Goal: Information Seeking & Learning: Learn about a topic

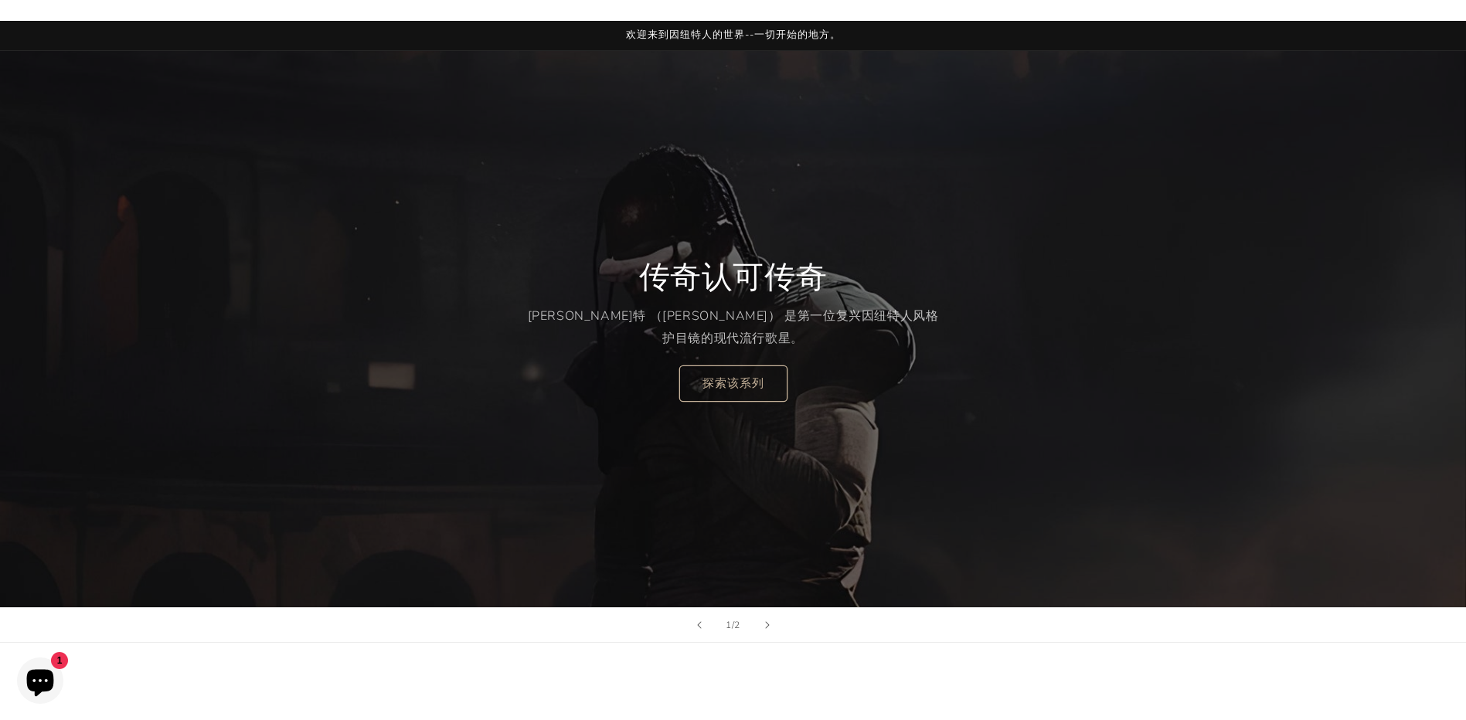
scroll to position [77, 0]
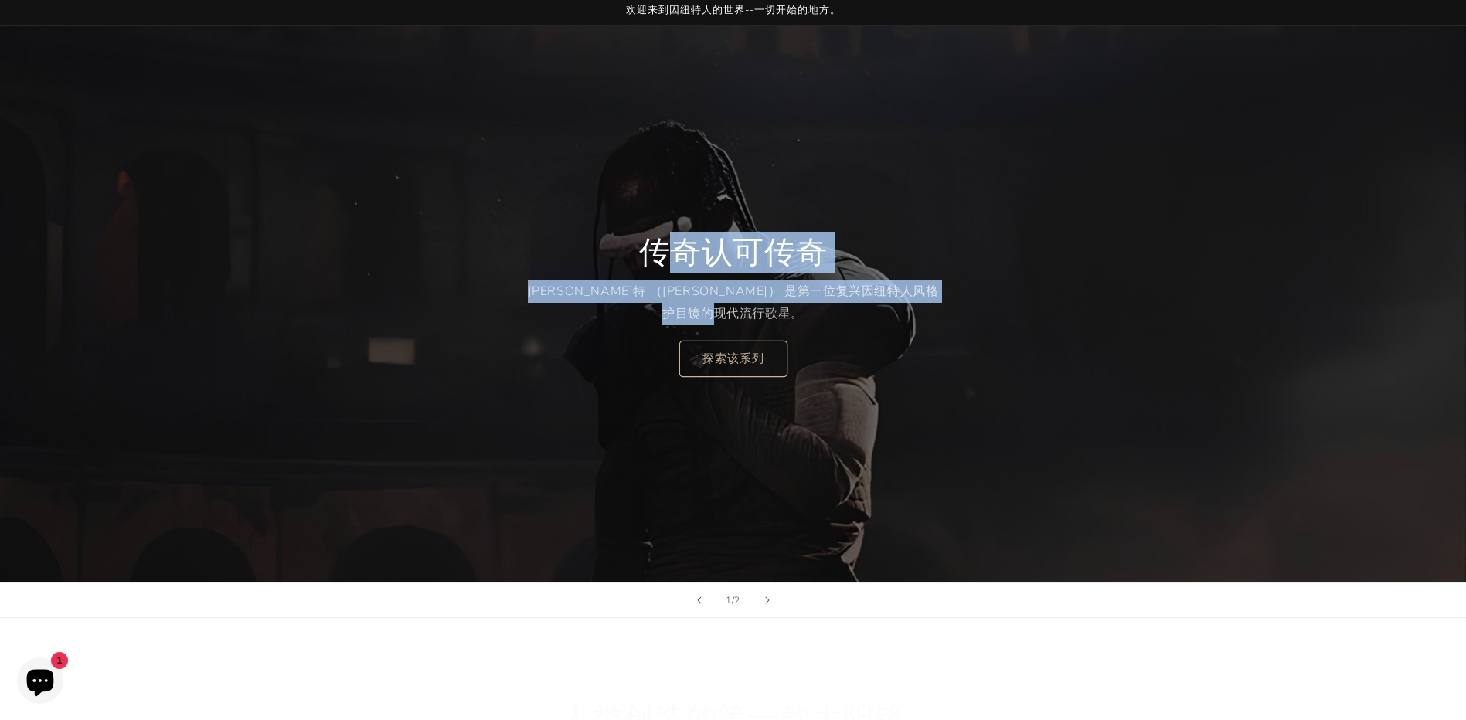
drag, startPoint x: 695, startPoint y: 235, endPoint x: 839, endPoint y: 311, distance: 163.1
click at [839, 311] on div "传奇认可传奇 特拉维斯·斯科特 （Travis Scott） 是第一位复兴因纽特人风格护目镜的现代流行歌星。 探索该系列" at bounding box center [732, 305] width 421 height 206
click at [839, 311] on p "特[PERSON_NAME]斯·斯[PERSON_NAME] （[PERSON_NAME]） 是第一位复兴因纽特人风格护目镜的现代流行歌星。" at bounding box center [732, 303] width 421 height 45
drag, startPoint x: 904, startPoint y: 319, endPoint x: 631, endPoint y: 242, distance: 284.3
click at [631, 242] on div "传奇认可传奇 特拉维斯·斯科特 （Travis Scott） 是第一位复兴因纽特人风格护目镜的现代流行歌星。 探索该系列" at bounding box center [732, 305] width 421 height 206
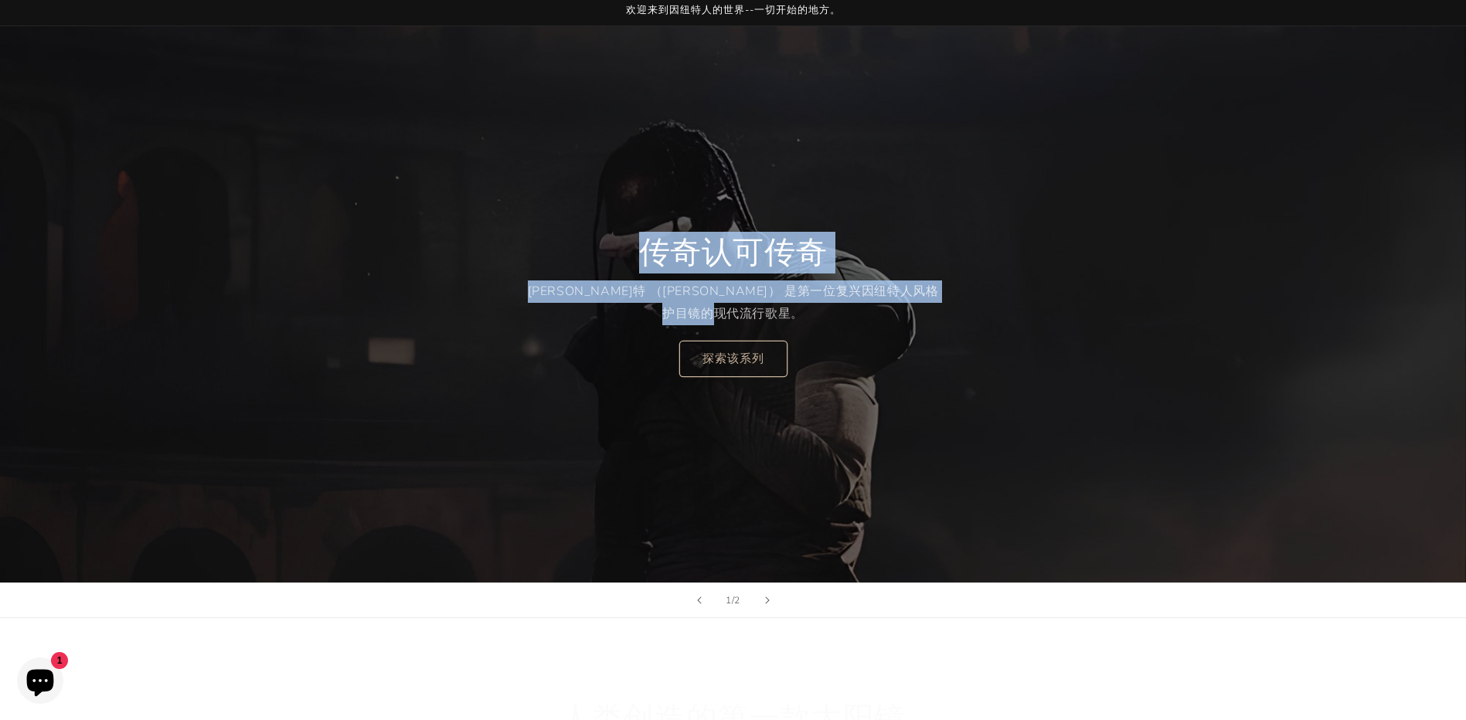
click at [630, 242] on div "传奇认可传奇 特拉维斯·斯科特 （Travis Scott） 是第一位复兴因纽特人风格护目镜的现代流行歌星。 探索该系列" at bounding box center [732, 305] width 421 height 206
drag, startPoint x: 641, startPoint y: 233, endPoint x: 862, endPoint y: 328, distance: 240.6
click at [862, 328] on div "传奇认可传奇 特拉维斯·斯科特 （Travis Scott） 是第一位复兴因纽特人风格护目镜的现代流行歌星。 探索该系列" at bounding box center [732, 305] width 421 height 206
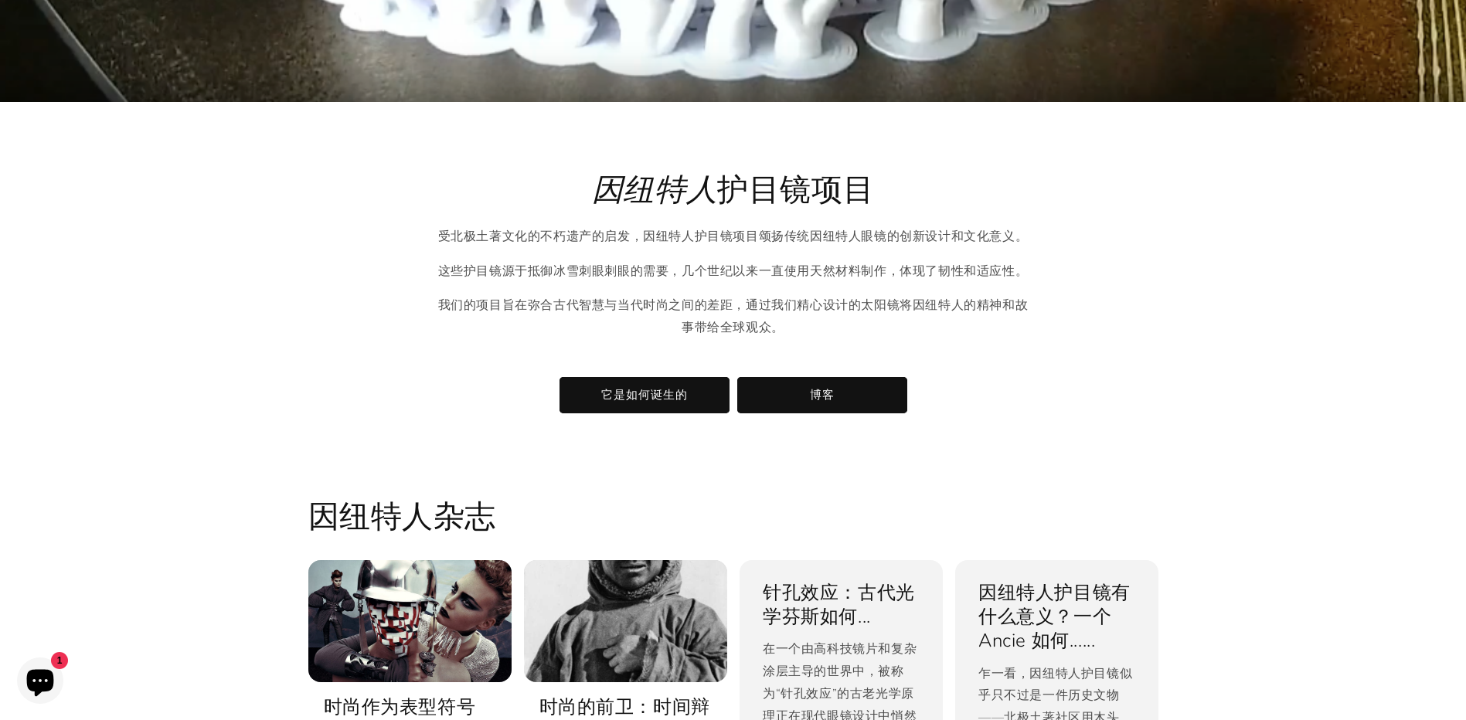
scroll to position [2470, 0]
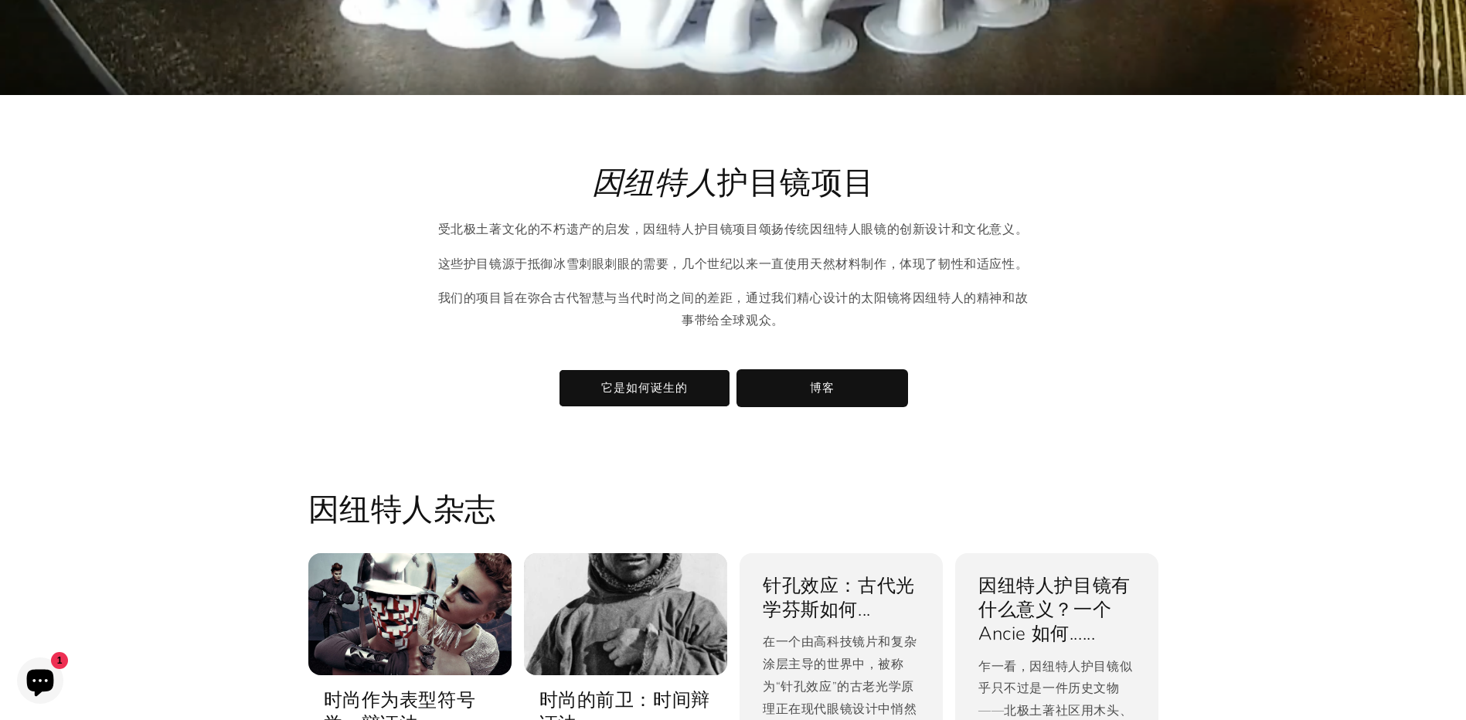
click at [870, 401] on link "博客" at bounding box center [822, 388] width 170 height 36
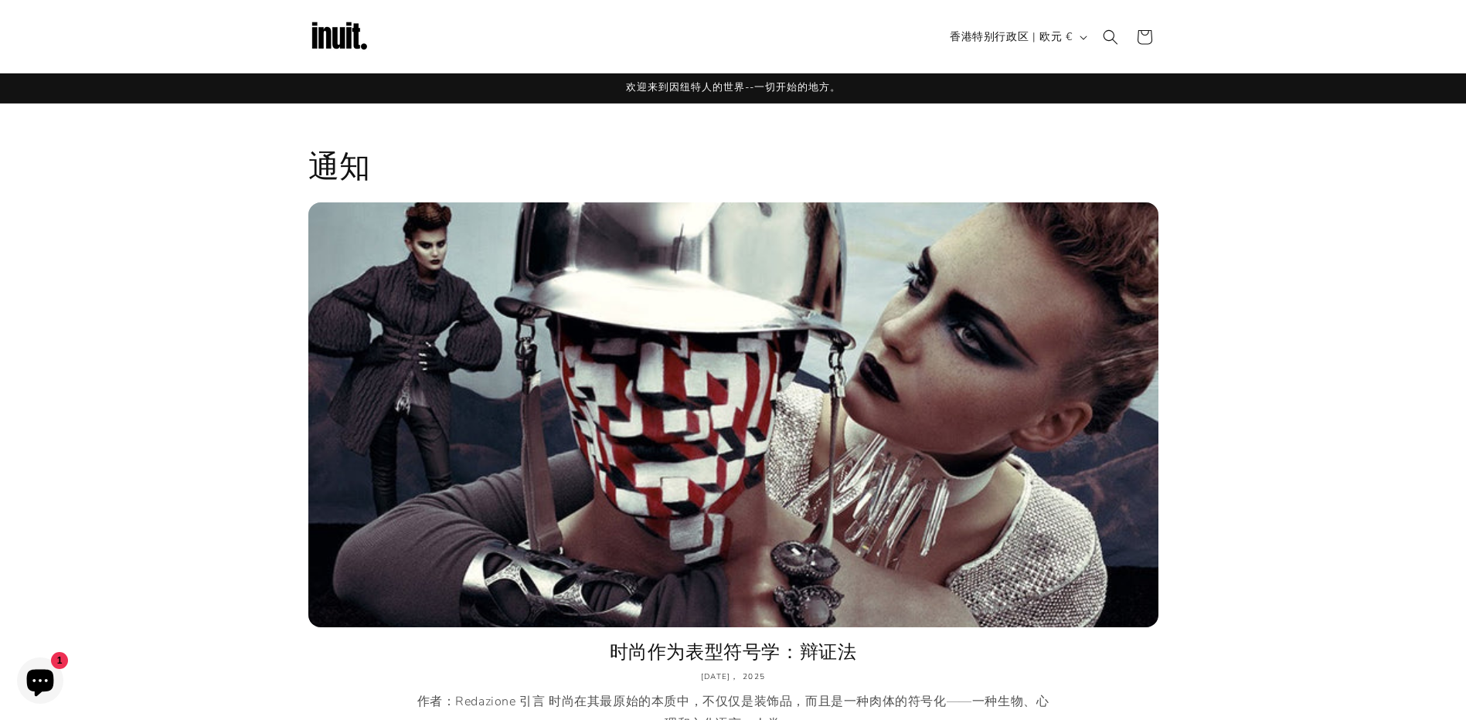
click at [358, 27] on img at bounding box center [339, 37] width 62 height 62
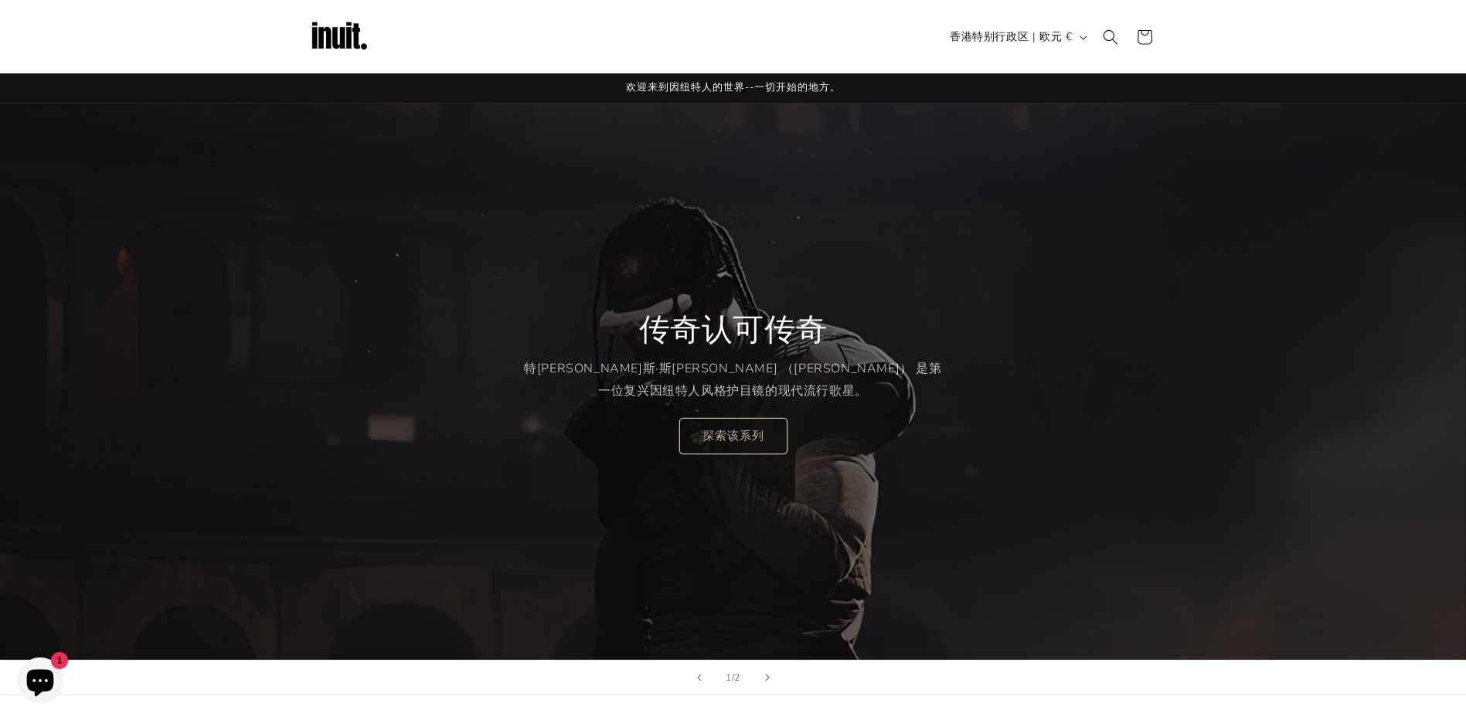
click at [27, 671] on icon "Chat window" at bounding box center [40, 680] width 45 height 45
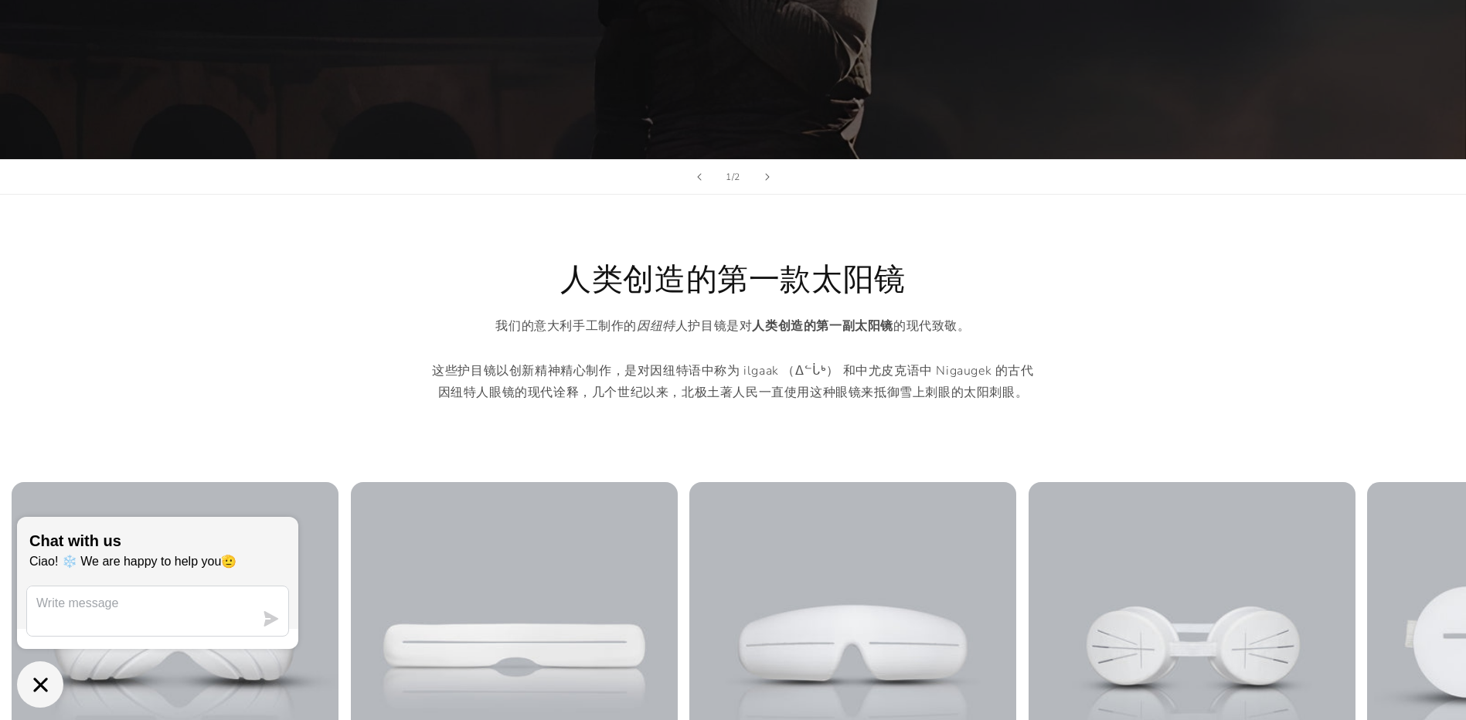
scroll to position [618, 0]
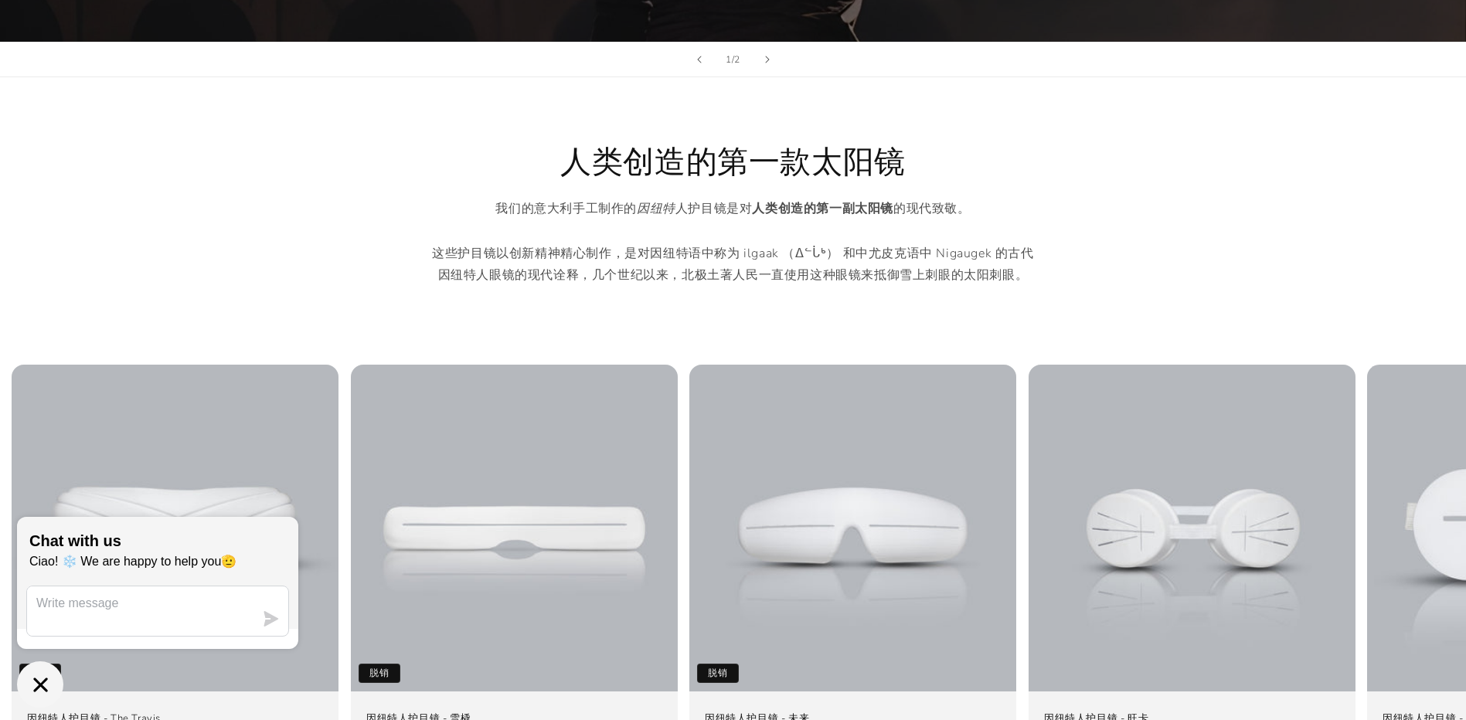
click at [15, 671] on inbox-online-store-chat at bounding box center [157, 612] width 291 height 191
click at [36, 678] on icon "Chat window" at bounding box center [41, 685] width 24 height 24
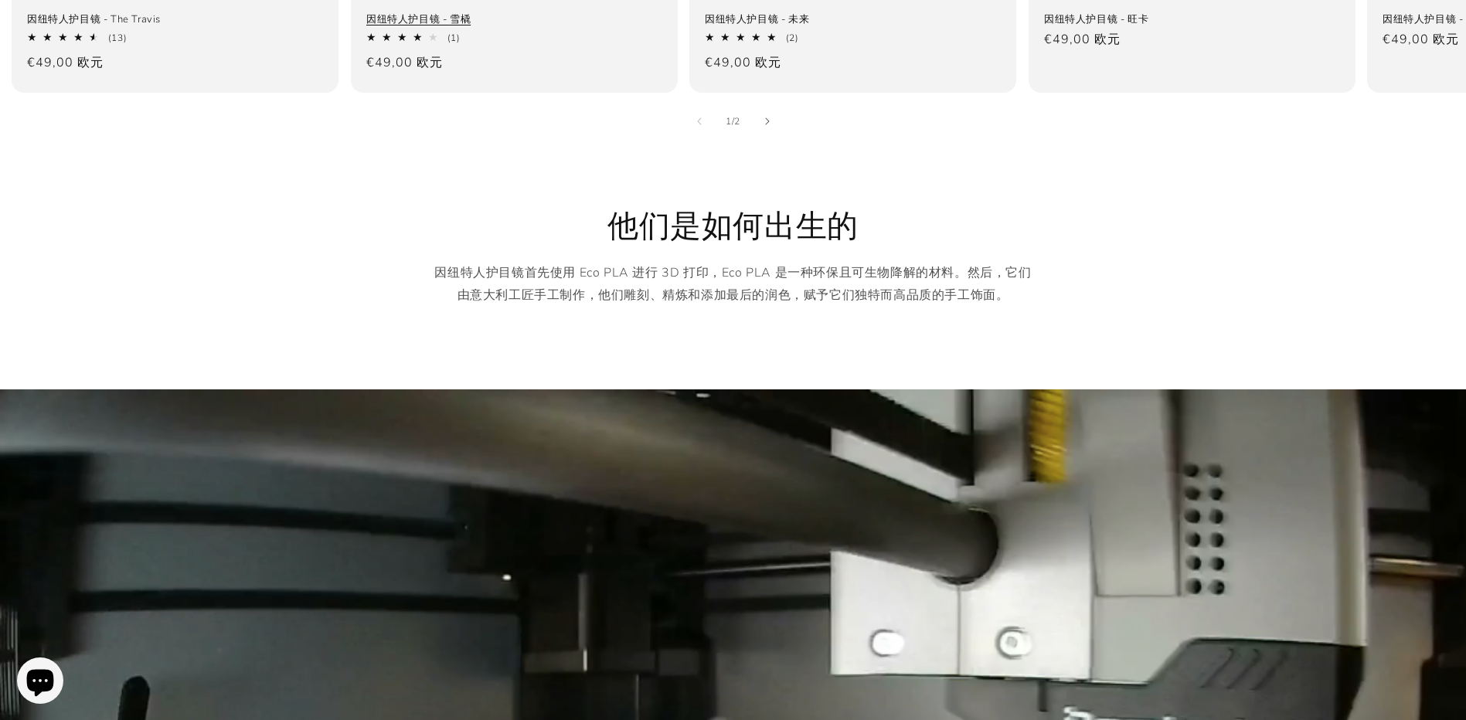
scroll to position [1468, 0]
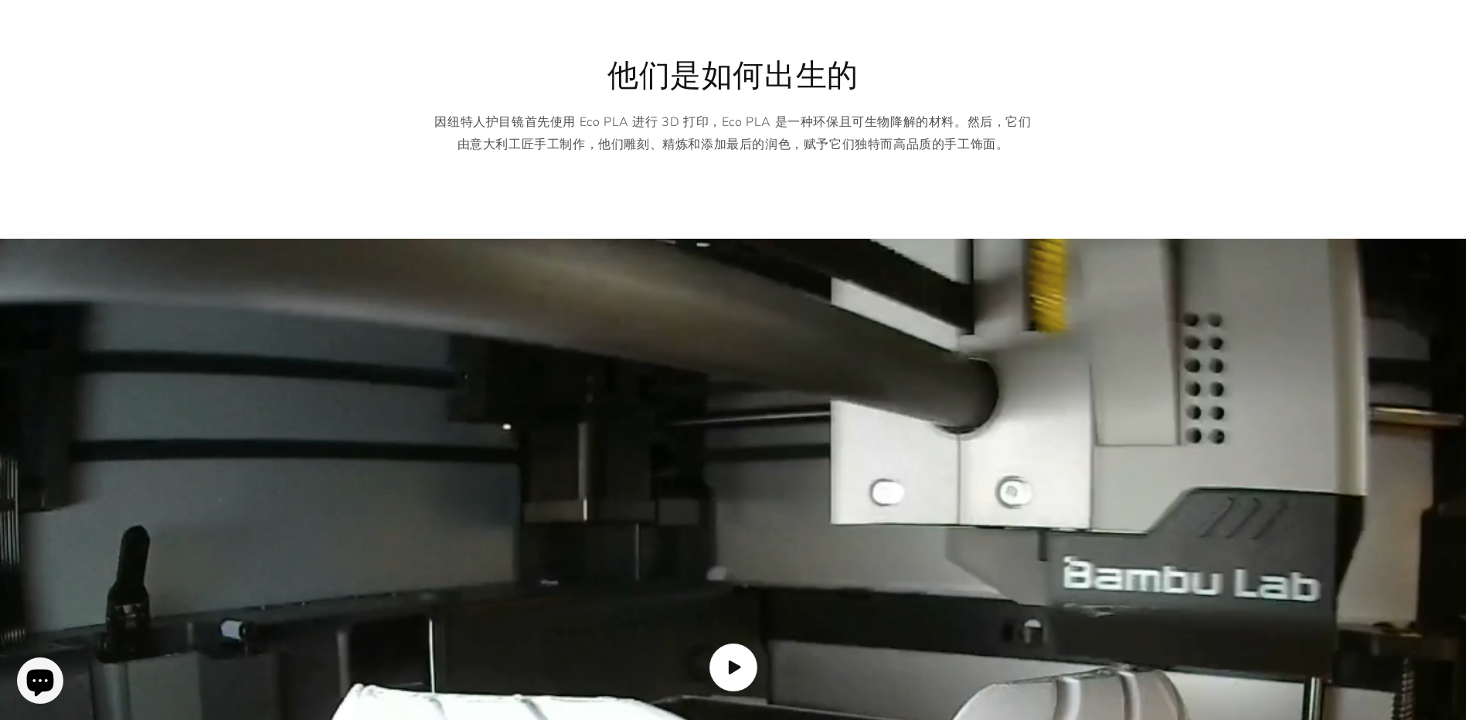
click at [325, 206] on div "他们是如何出生的 因纽特人护目镜首先使用 Eco PLA 进行 3D 打印，Eco PLA 是一种环保且可生物降解的材料。然后，它们由意大利工匠手工制作，他们…" at bounding box center [733, 106] width 1466 height 236
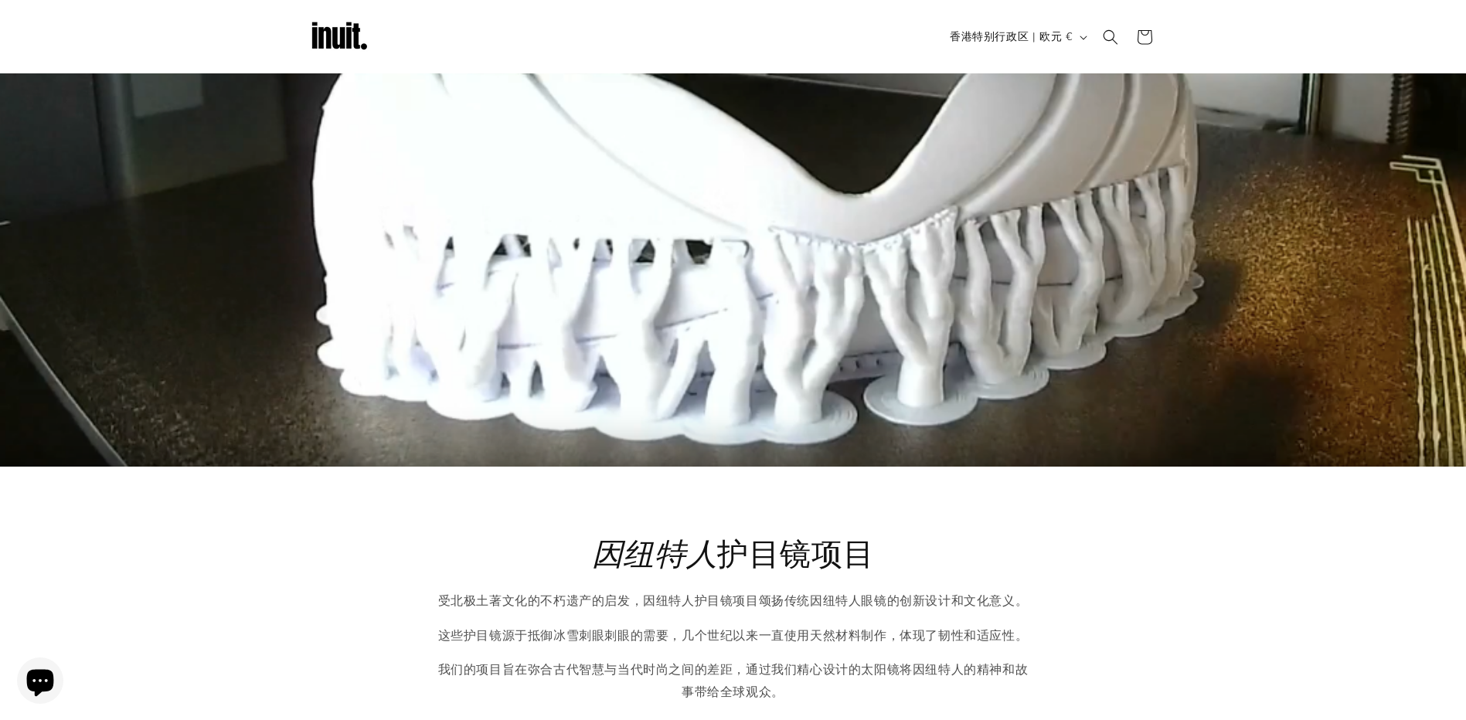
click at [790, 230] on img "加载视频：因纽特人护目镜是如何制造的" at bounding box center [733, 37] width 1466 height 857
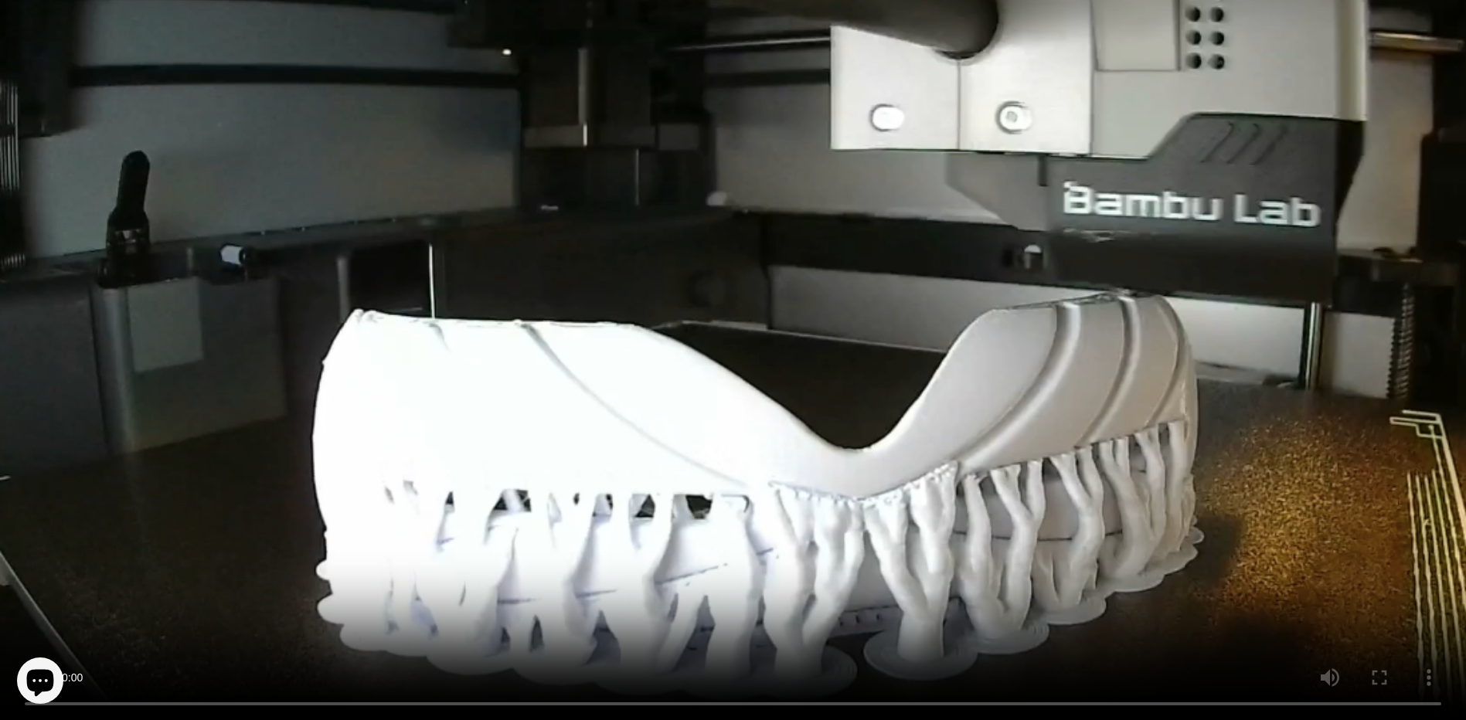
scroll to position [1845, 0]
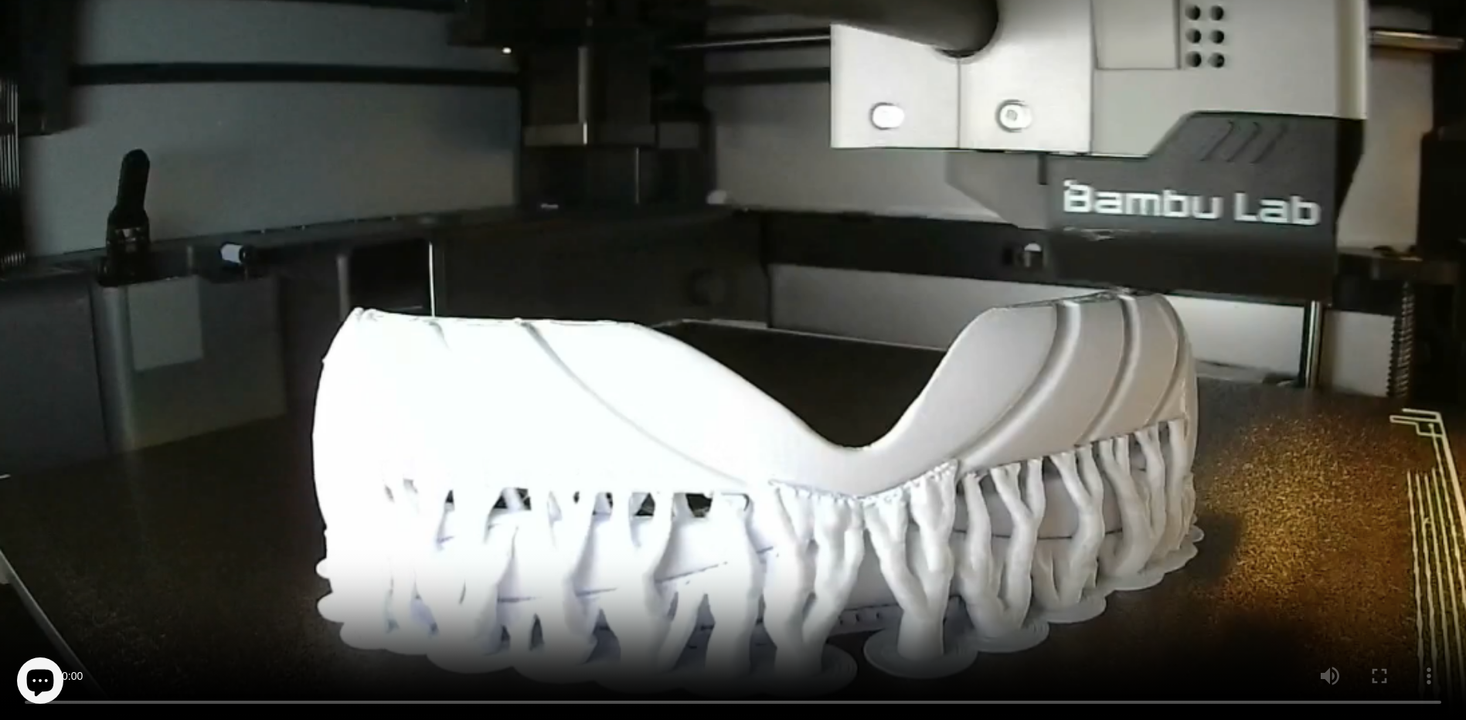
click at [19, 36] on video "因纽特人护目镜是如何制作的" at bounding box center [733, 290] width 1466 height 857
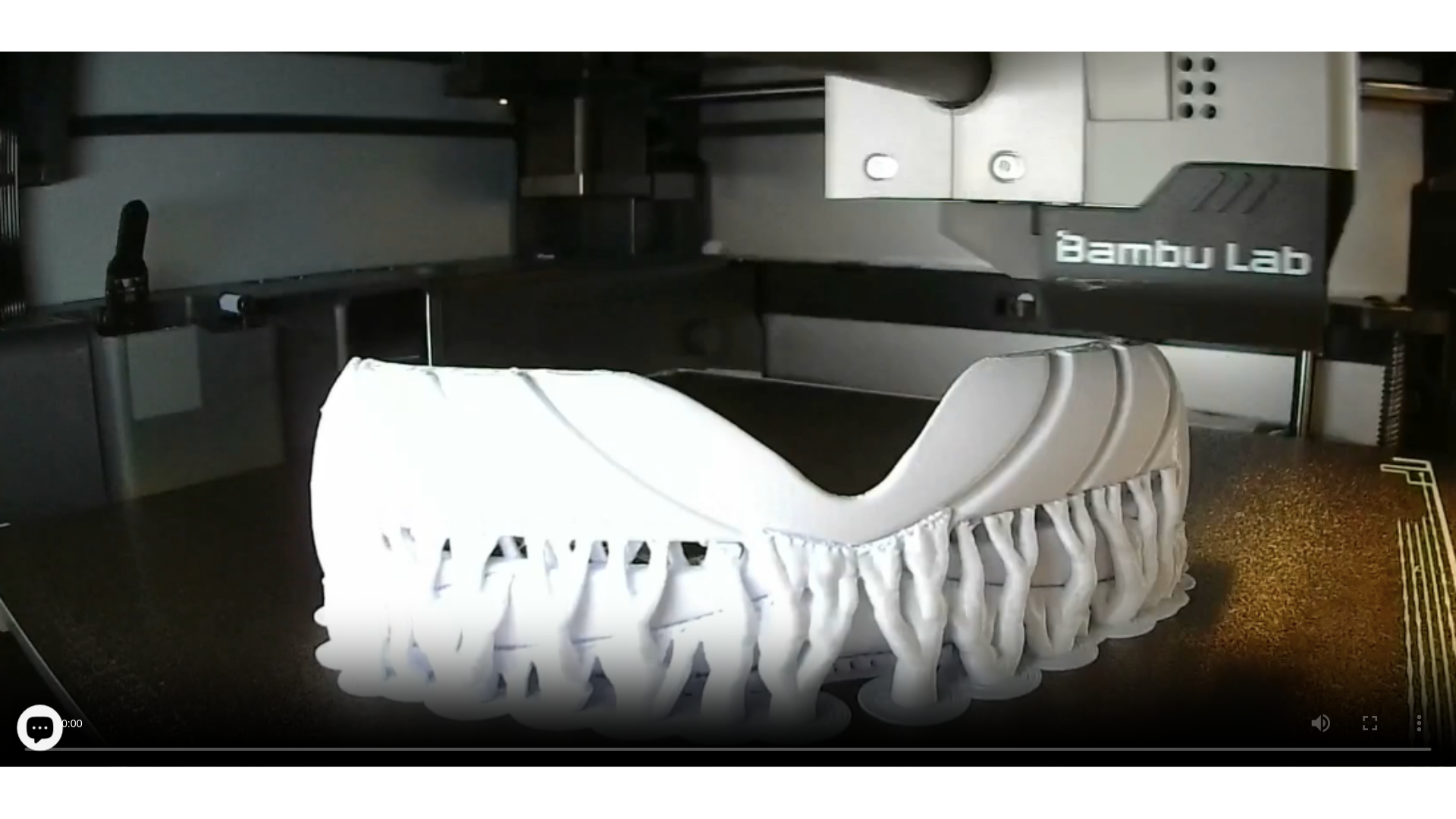
scroll to position [1814, 0]
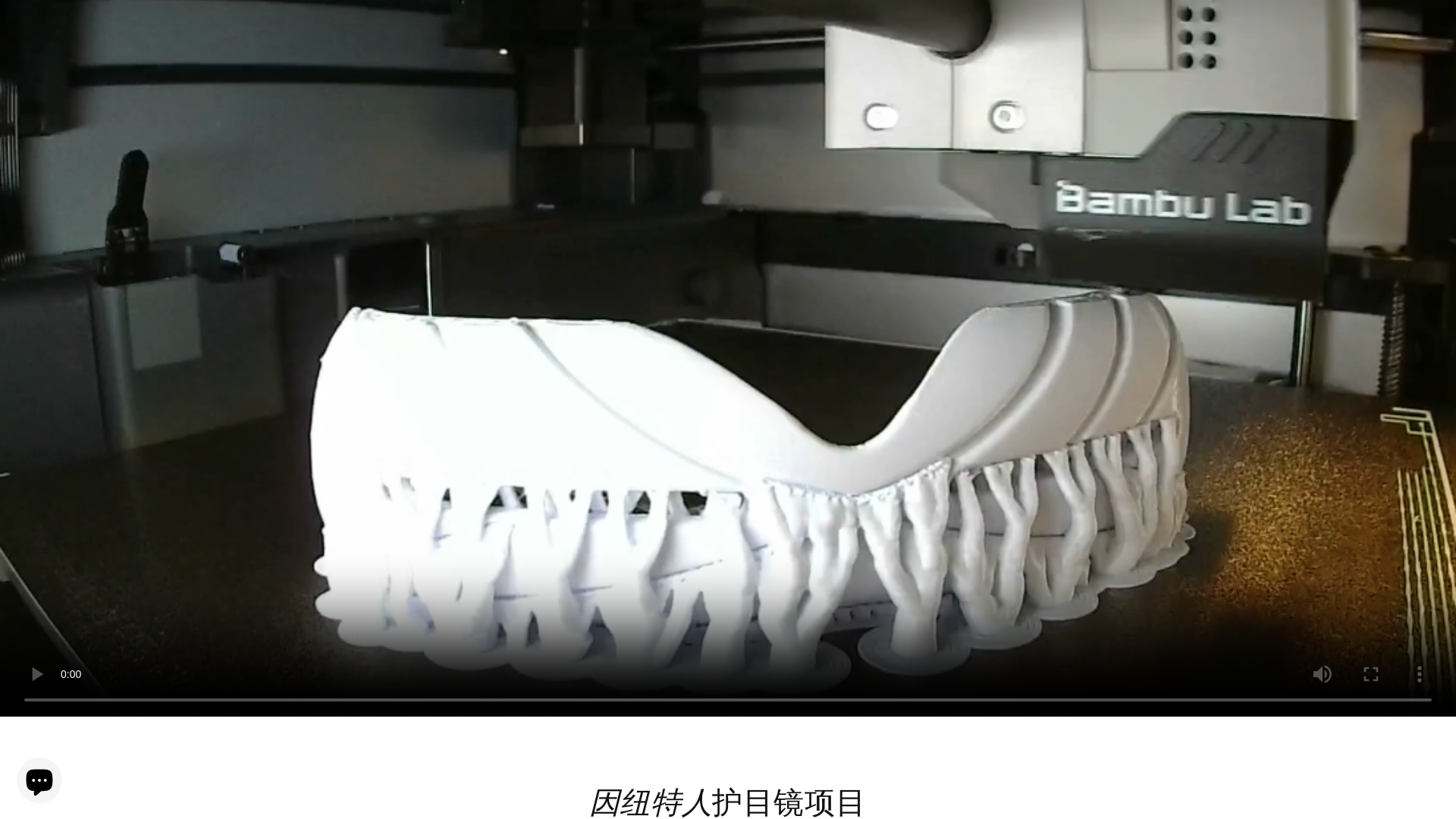
click at [796, 407] on video "因纽特人护目镜是如何制作的" at bounding box center [728, 290] width 1456 height 851
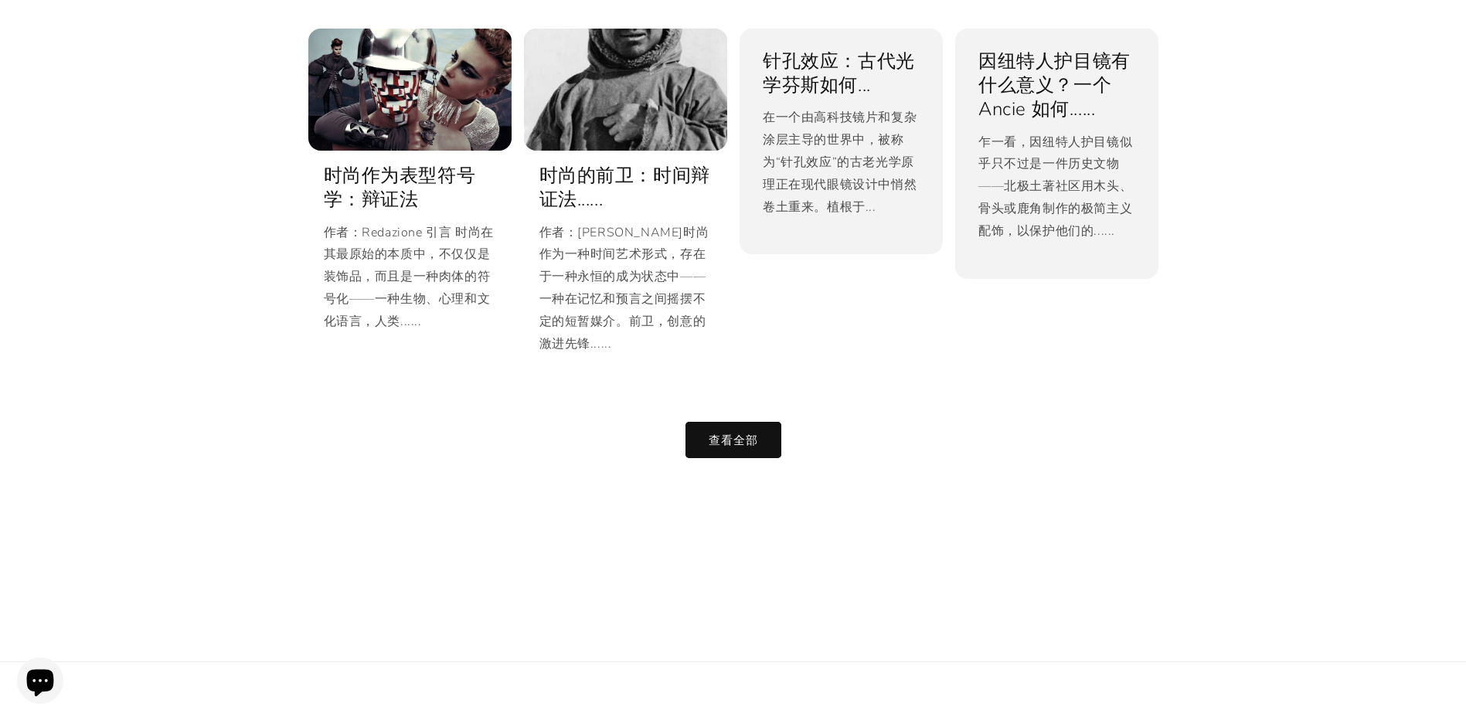
scroll to position [3099, 0]
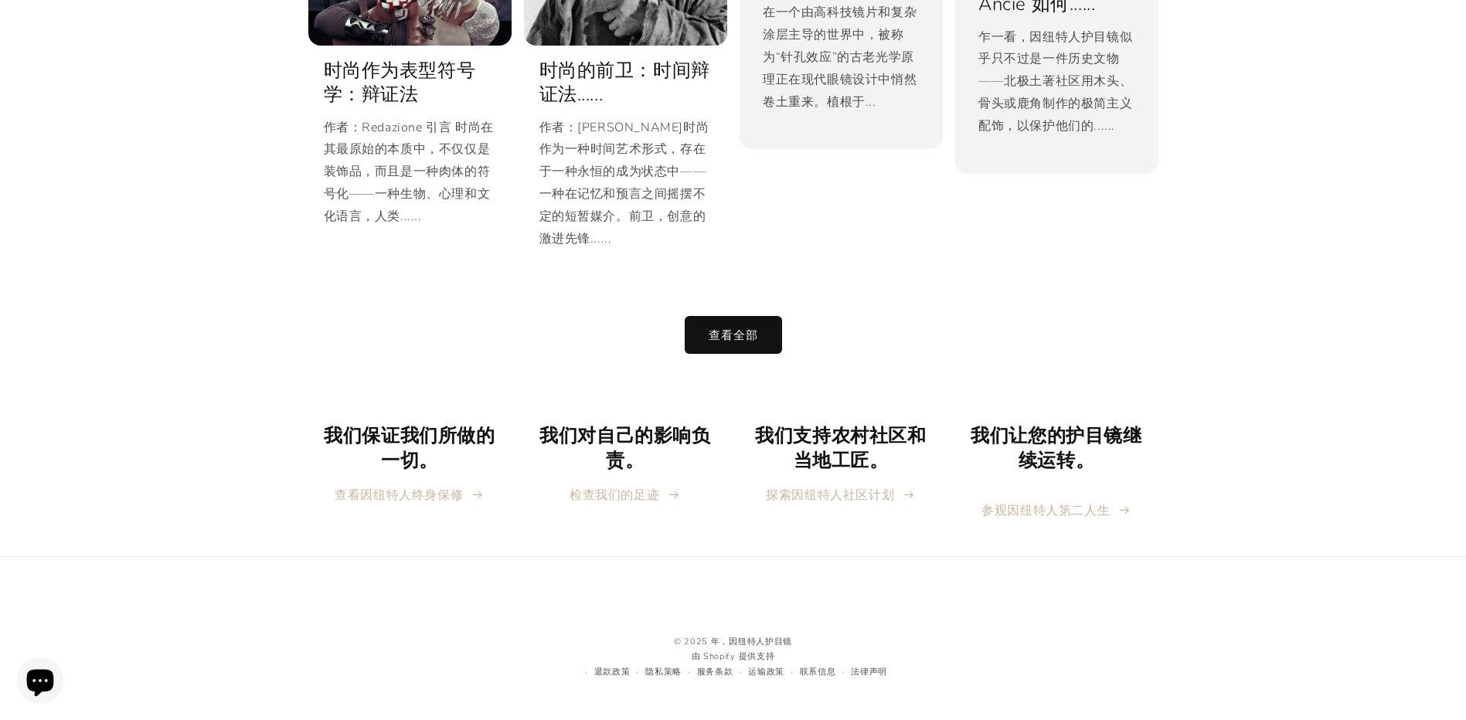
click at [761, 343] on link "查看全部" at bounding box center [733, 335] width 96 height 36
